Goal: Transaction & Acquisition: Purchase product/service

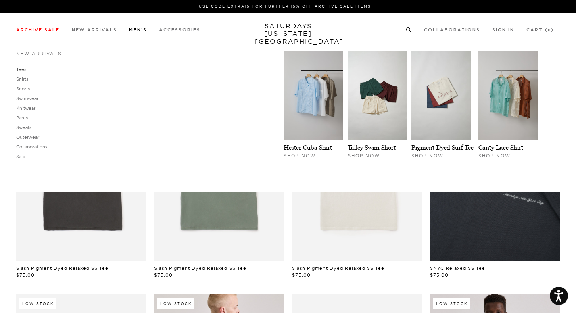
click at [22, 70] on link "Tees" at bounding box center [21, 70] width 10 height 6
click at [22, 68] on link "Tees" at bounding box center [21, 70] width 10 height 6
click at [31, 54] on link "New Arrivals" at bounding box center [39, 53] width 46 height 4
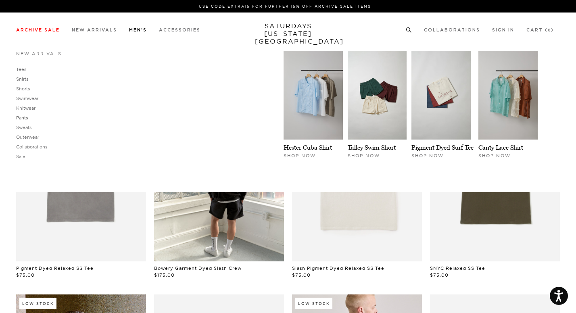
click at [23, 117] on link "Pants" at bounding box center [22, 118] width 12 height 6
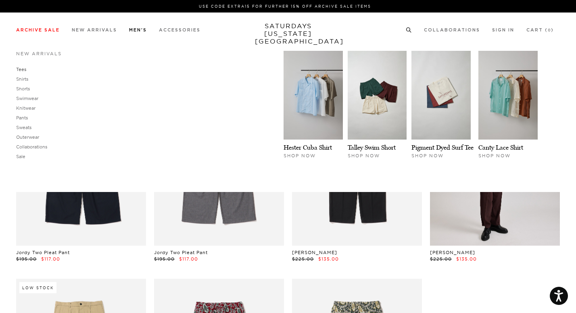
click at [24, 70] on link "Tees" at bounding box center [21, 70] width 10 height 6
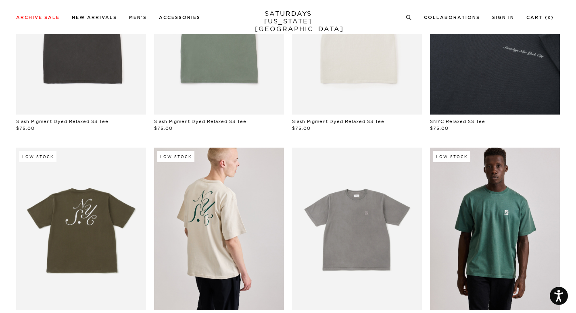
scroll to position [152, 0]
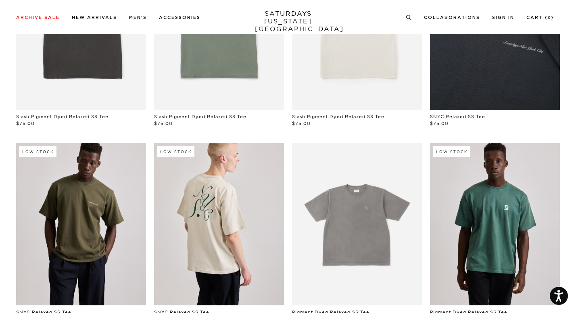
click at [105, 204] on link at bounding box center [81, 224] width 130 height 163
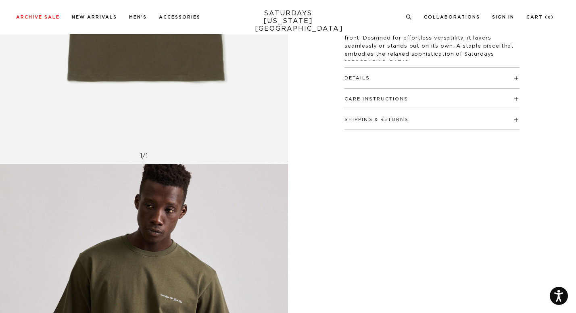
scroll to position [244, 0]
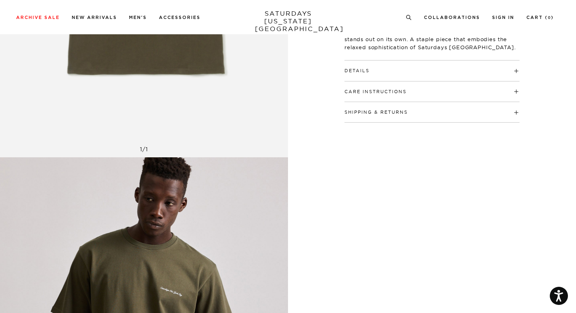
click at [385, 98] on div "Care Instructions Machine wash cold Do not bleach Do not tumble dry Lay flat to…" at bounding box center [432, 92] width 175 height 21
click at [388, 90] on button "Care Instructions" at bounding box center [376, 92] width 62 height 4
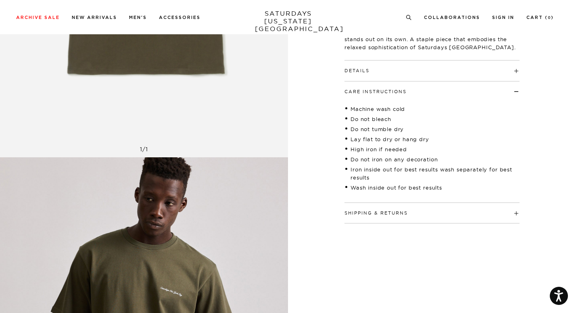
click at [334, 114] on div "Description Made from premium heavyweight cotton jersey, this tee showcases a s…" at bounding box center [432, 106] width 202 height 235
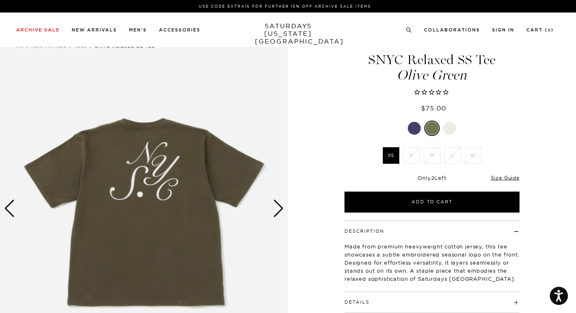
scroll to position [0, 0]
